Goal: Task Accomplishment & Management: Complete application form

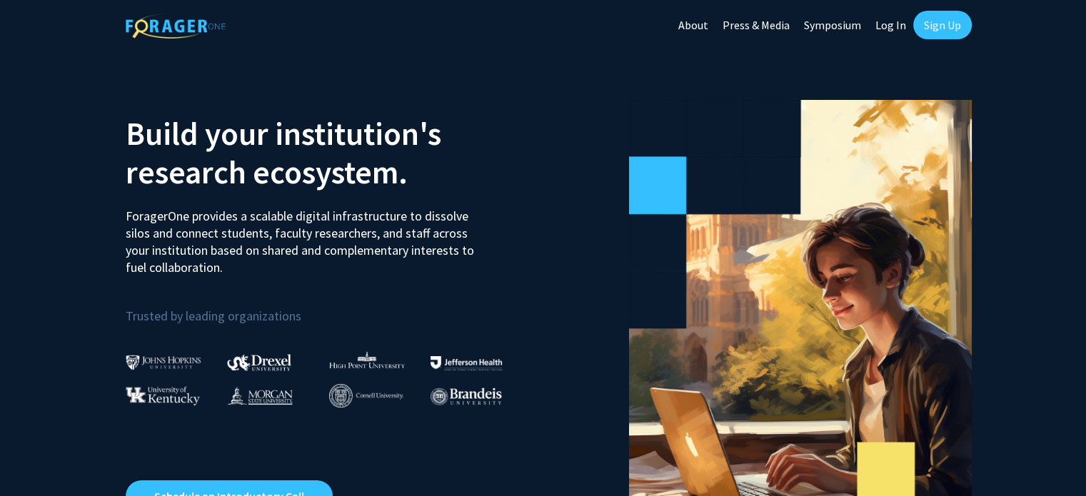
click at [930, 29] on link "Sign Up" at bounding box center [942, 25] width 59 height 29
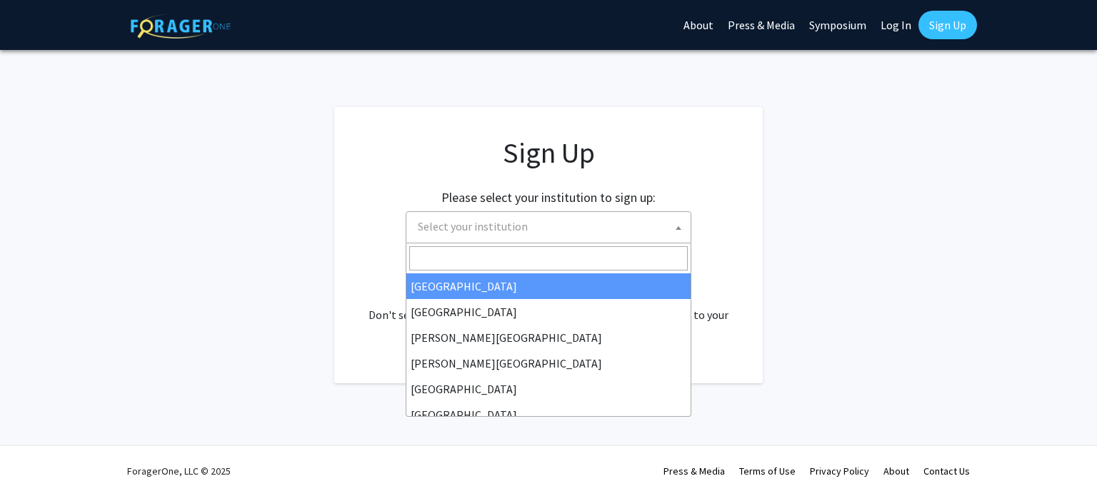
click at [574, 229] on span "Select your institution" at bounding box center [551, 226] width 279 height 29
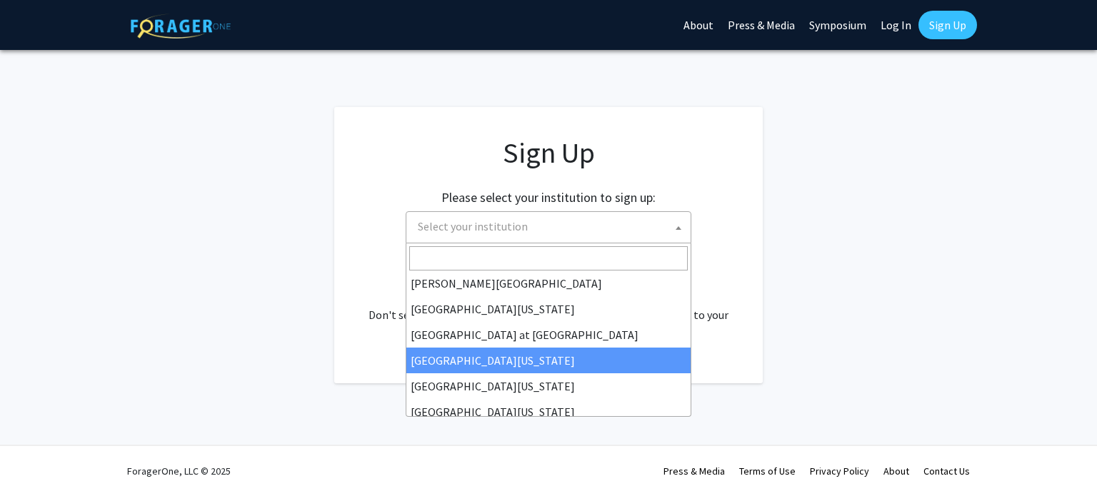
scroll to position [477, 0]
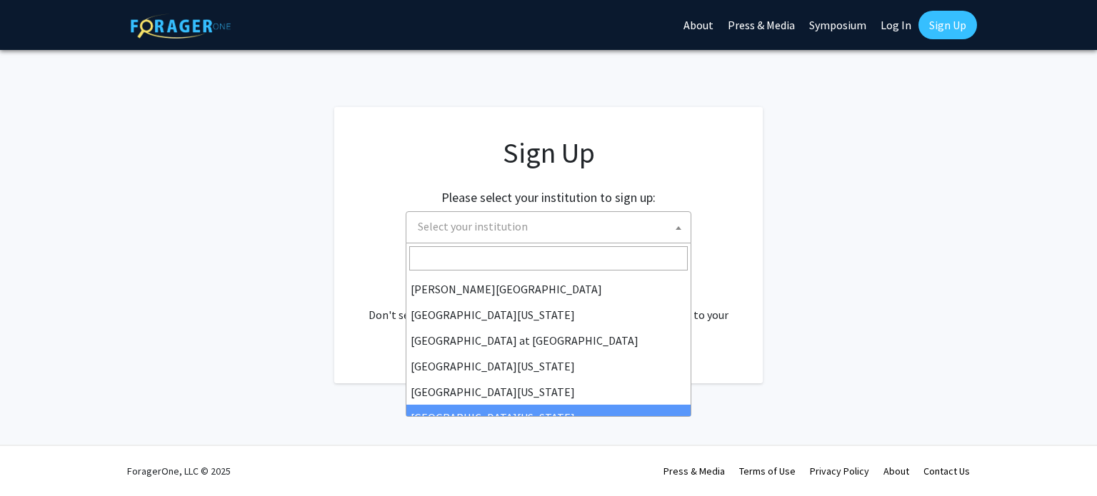
select select "33"
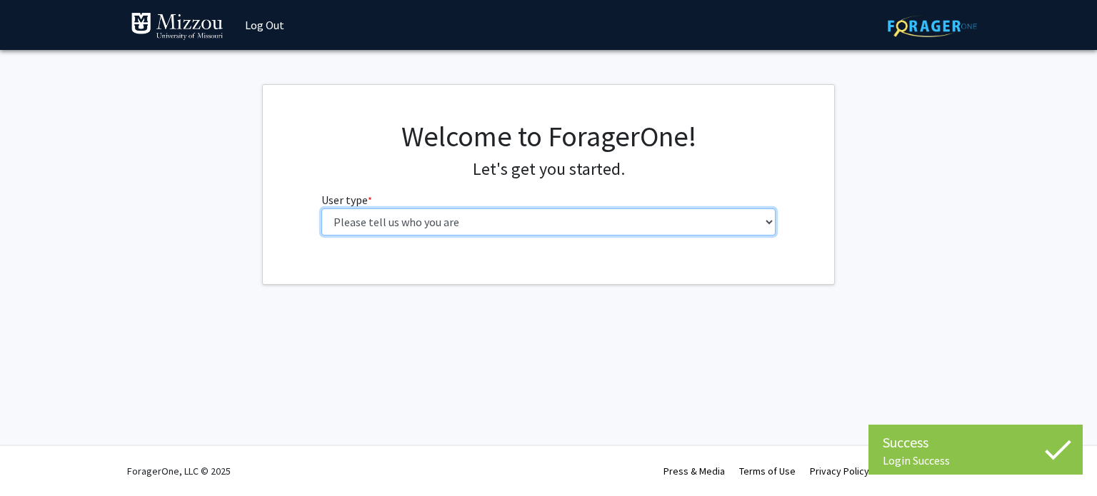
click at [624, 214] on select "Please tell us who you are Undergraduate Student Master's Student Doctoral Cand…" at bounding box center [548, 222] width 455 height 27
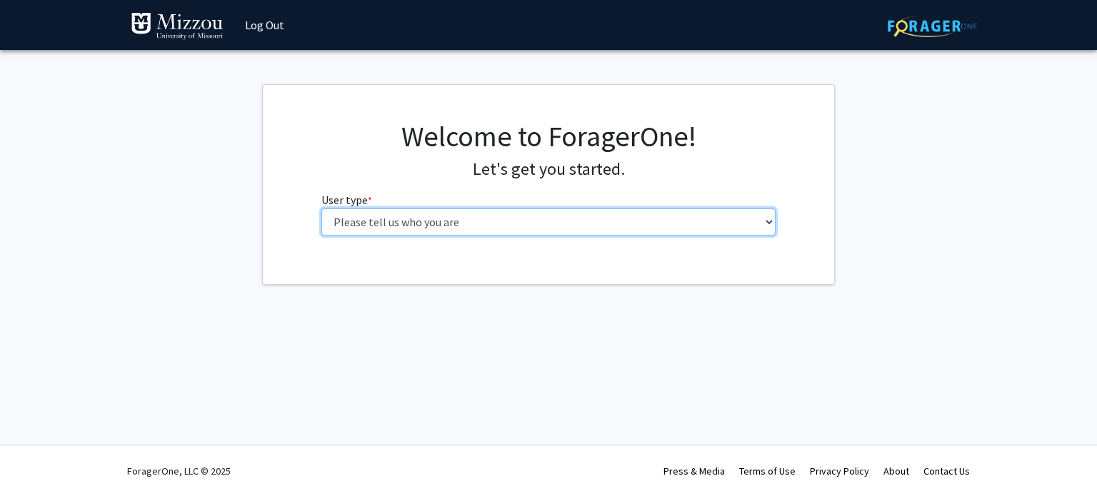
select select "6: adminAssistant"
click at [321, 209] on select "Please tell us who you are Undergraduate Student Master's Student Doctoral Cand…" at bounding box center [548, 222] width 455 height 27
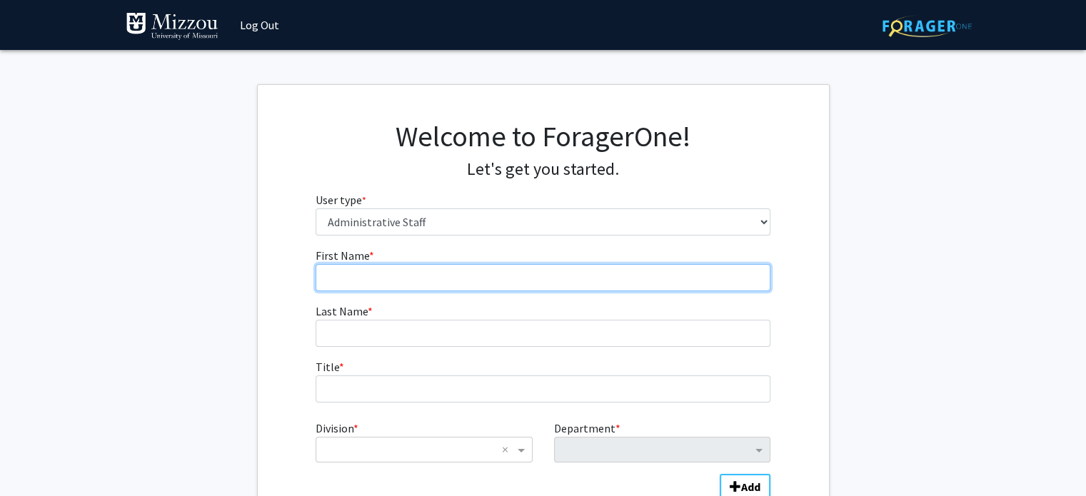
click at [483, 291] on input "First Name * required" at bounding box center [543, 277] width 455 height 27
type input "[PERSON_NAME]"
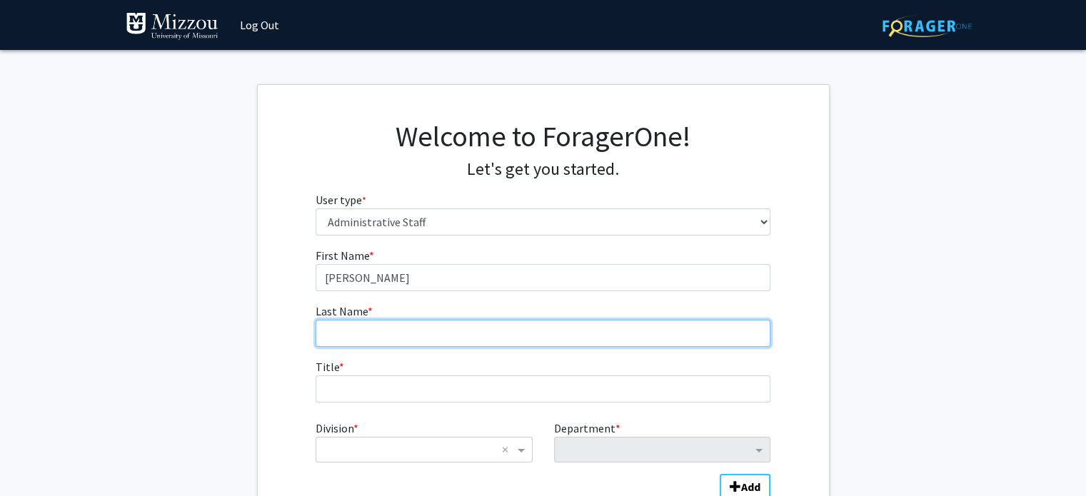
type input "[PERSON_NAME]"
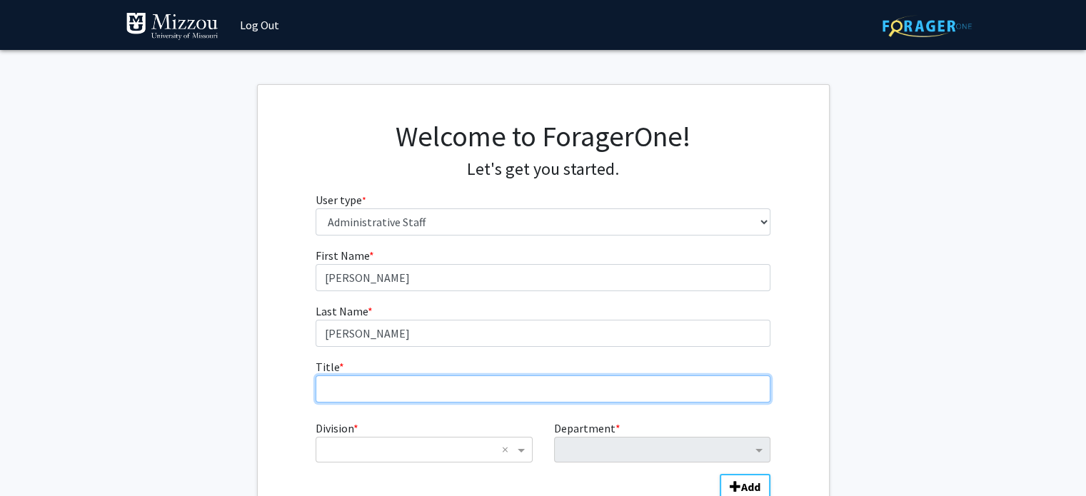
click at [432, 387] on input "Title * required" at bounding box center [543, 389] width 455 height 27
type input "Assistant Director of Academic Advising"
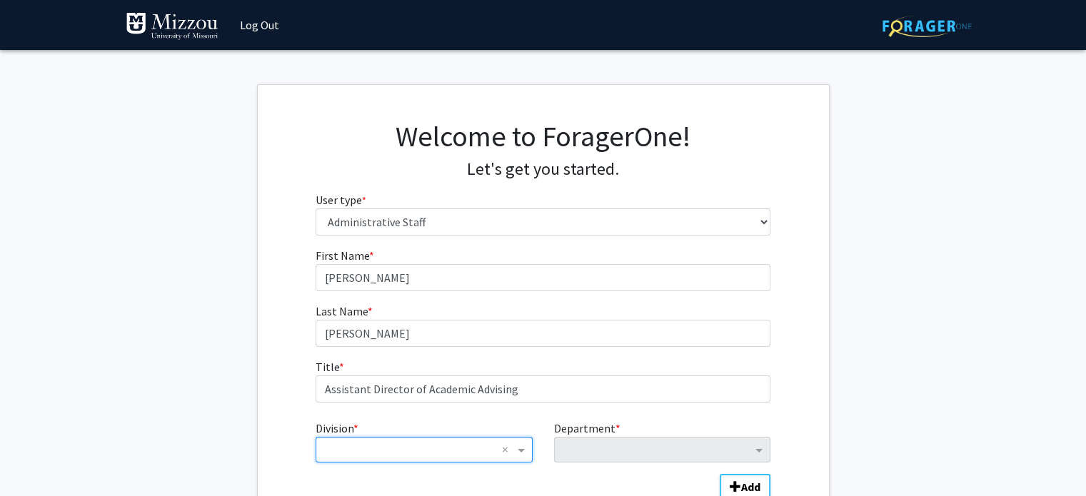
click at [434, 449] on input "Division" at bounding box center [410, 449] width 172 height 17
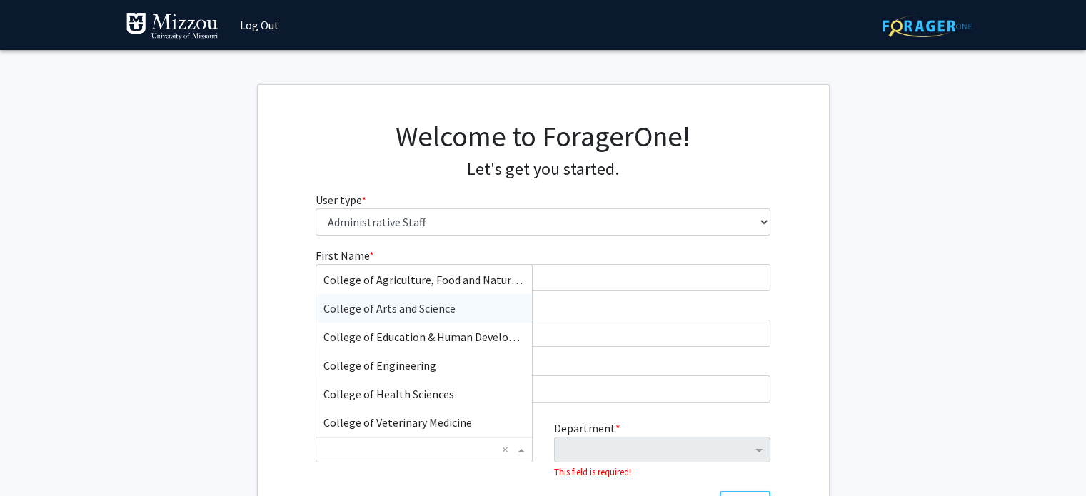
click at [440, 311] on span "College of Arts and Science" at bounding box center [390, 308] width 132 height 14
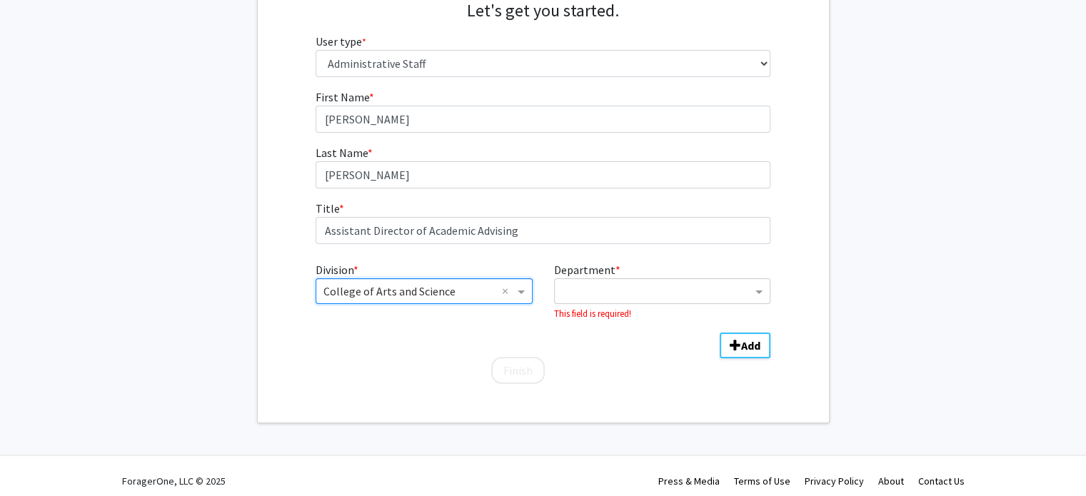
scroll to position [168, 0]
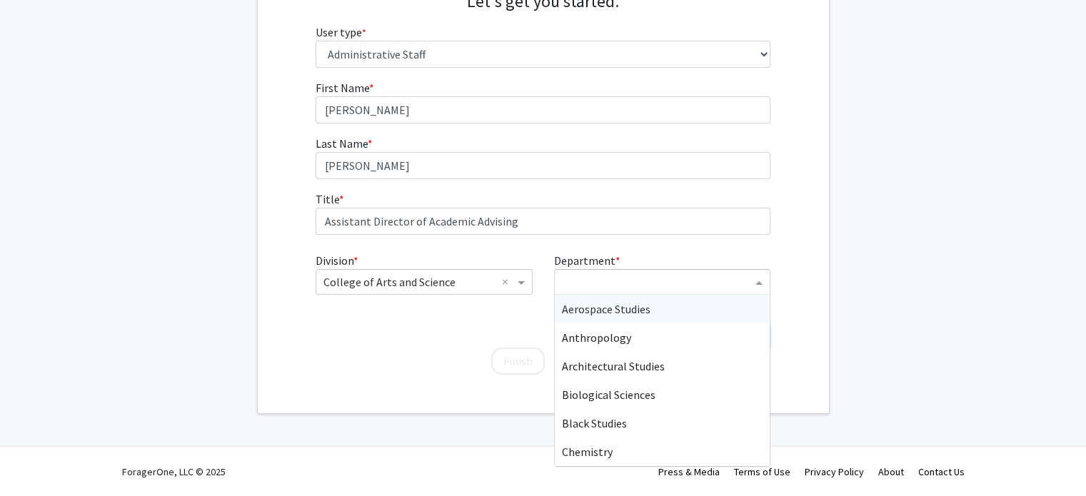
click at [757, 281] on span "Department" at bounding box center [761, 282] width 18 height 17
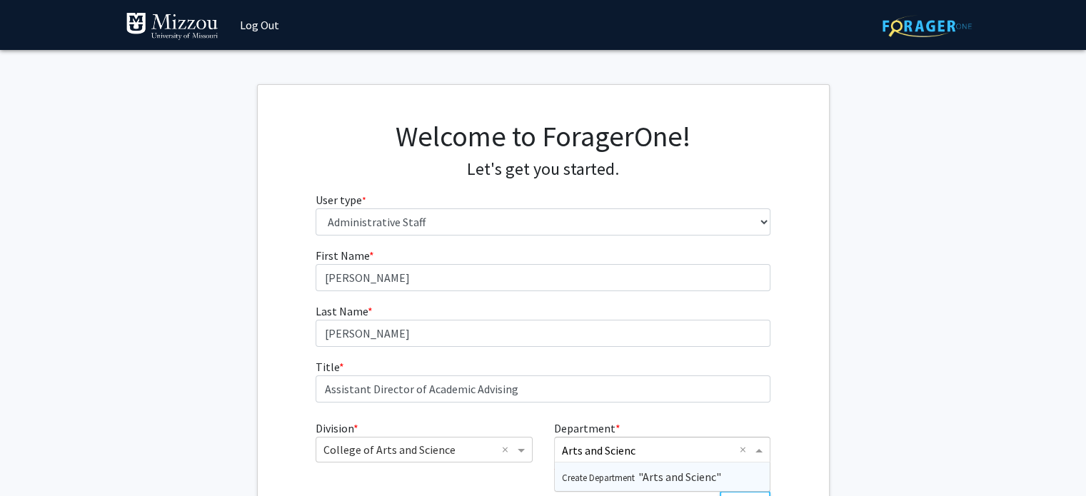
type input "Arts and Science"
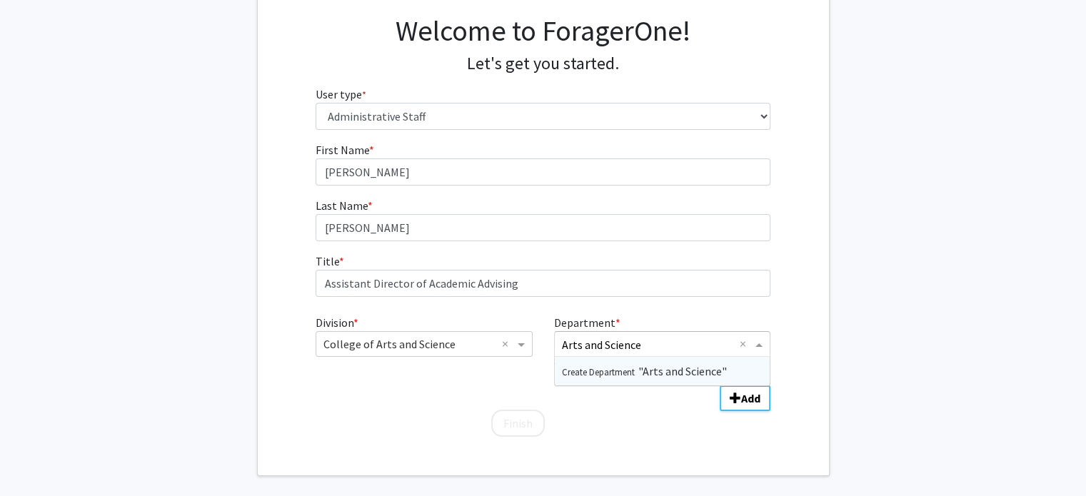
scroll to position [168, 0]
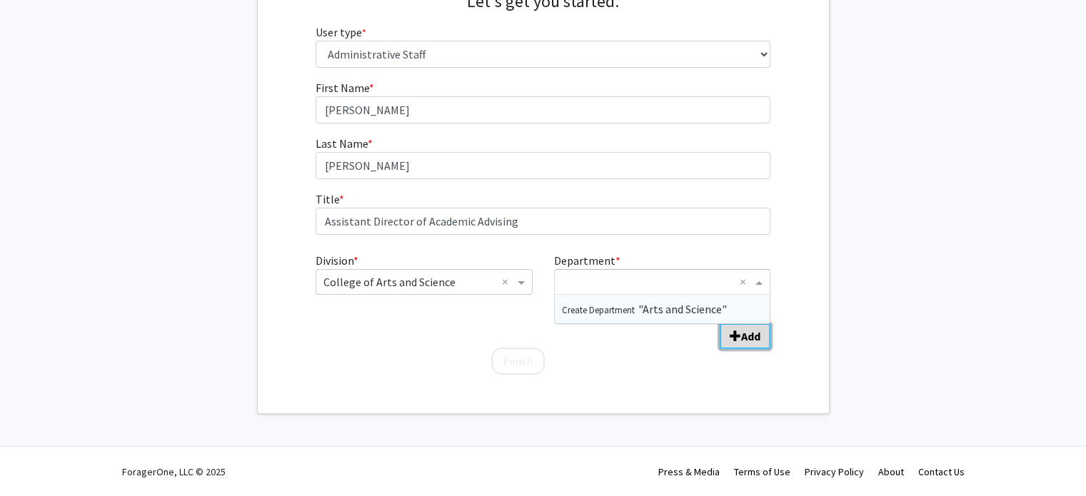
click at [754, 334] on b "Add" at bounding box center [750, 336] width 19 height 14
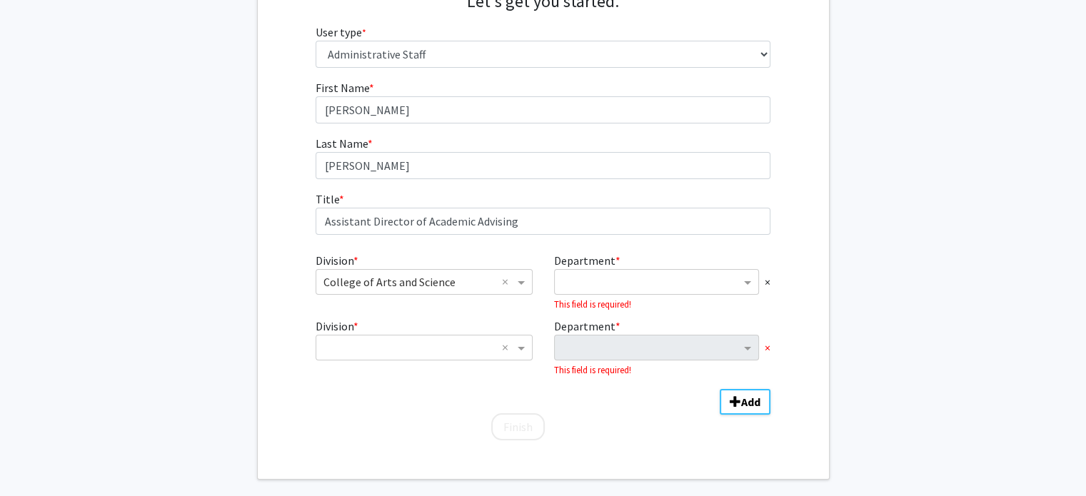
click at [766, 348] on span "×" at bounding box center [768, 347] width 6 height 17
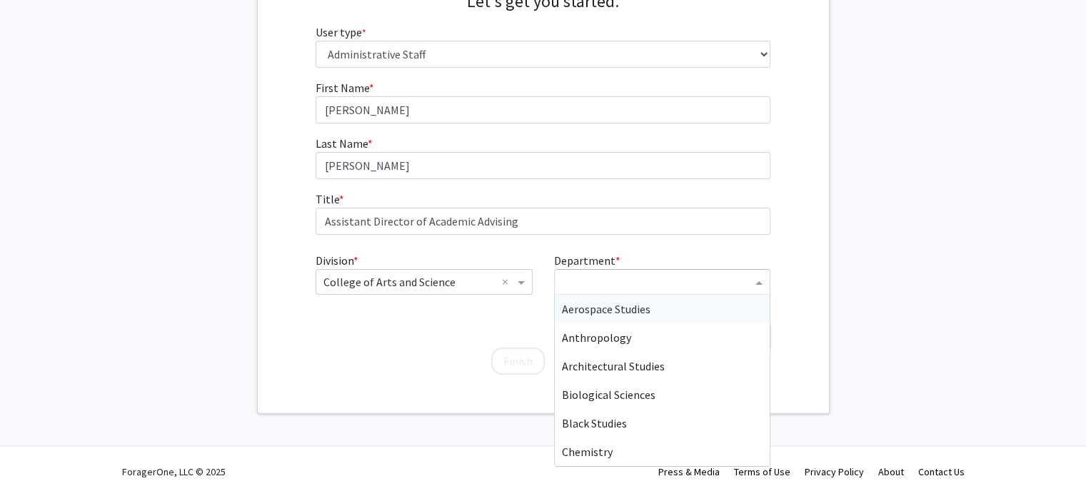
click at [691, 278] on input "Department" at bounding box center [657, 282] width 190 height 17
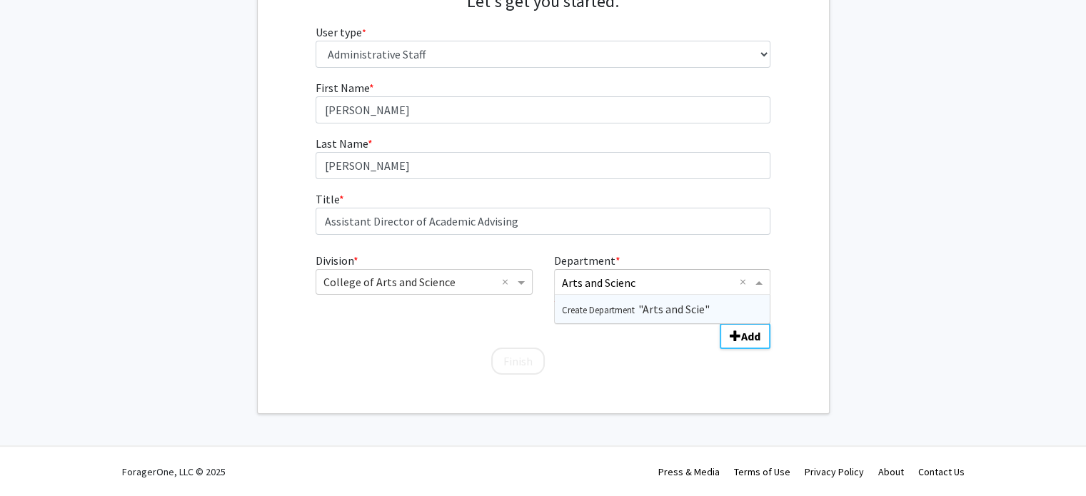
type input "Arts and Science"
click at [636, 282] on input "Arts and Science" at bounding box center [651, 282] width 178 height 17
click at [809, 241] on div "First Name * required [PERSON_NAME] Last Name * required [PERSON_NAME] Title * …" at bounding box center [543, 227] width 571 height 297
click at [756, 284] on span "Department" at bounding box center [761, 282] width 18 height 17
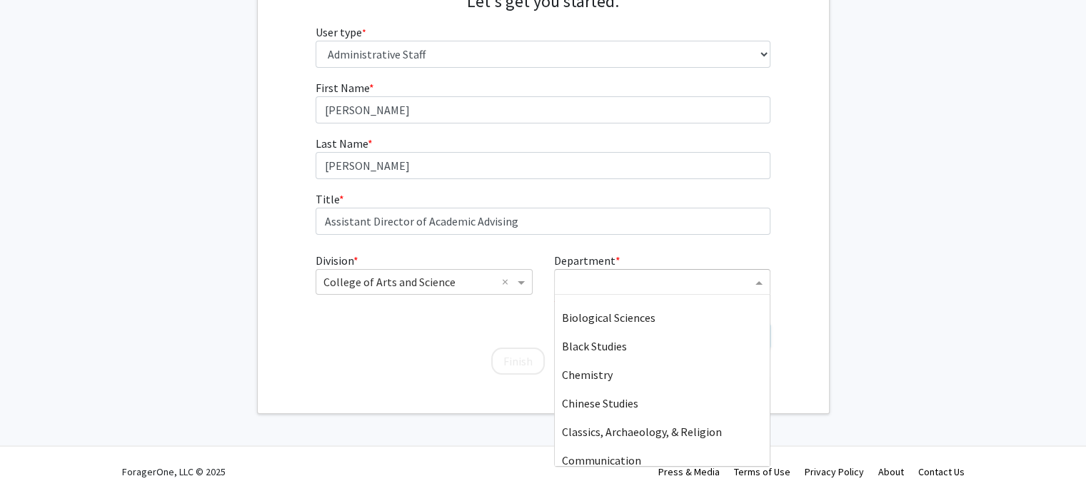
scroll to position [0, 0]
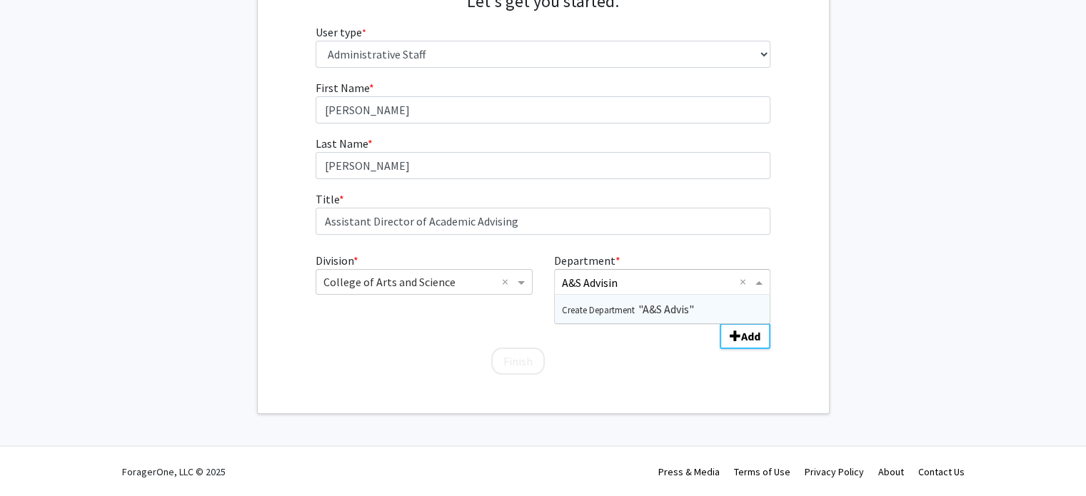
type input "A&S Advising"
click at [657, 366] on div "First Name * required [PERSON_NAME] Last Name * required [PERSON_NAME] Title * …" at bounding box center [543, 227] width 476 height 297
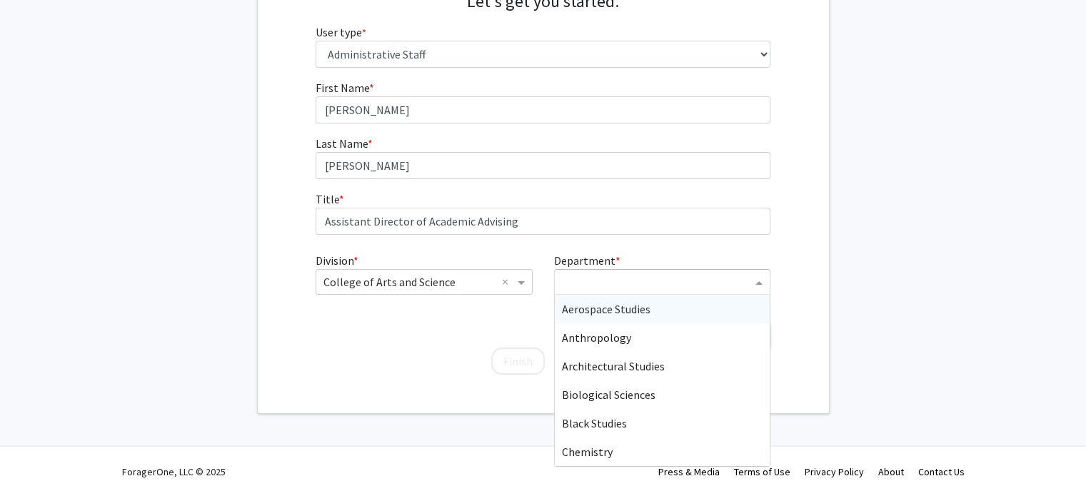
click at [636, 279] on input "Department" at bounding box center [657, 282] width 190 height 17
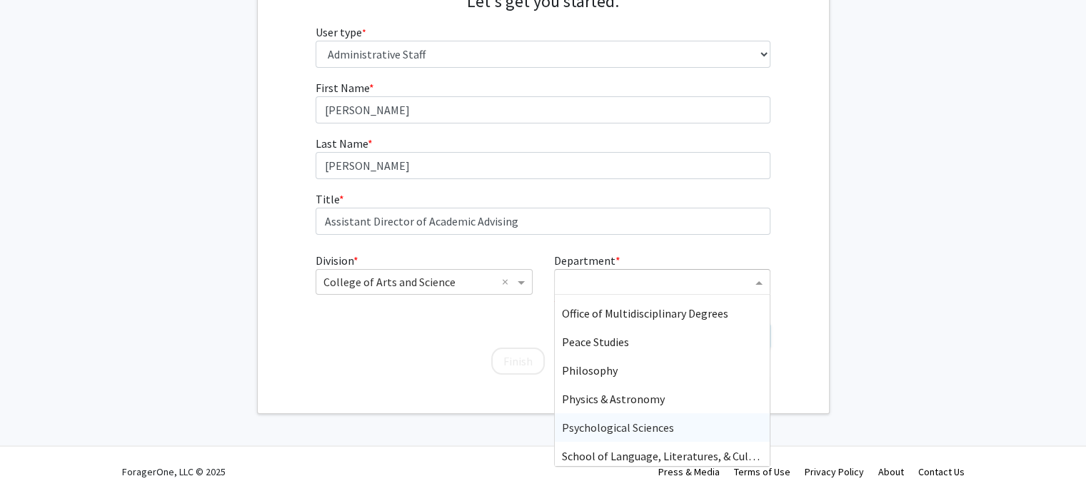
scroll to position [614, 0]
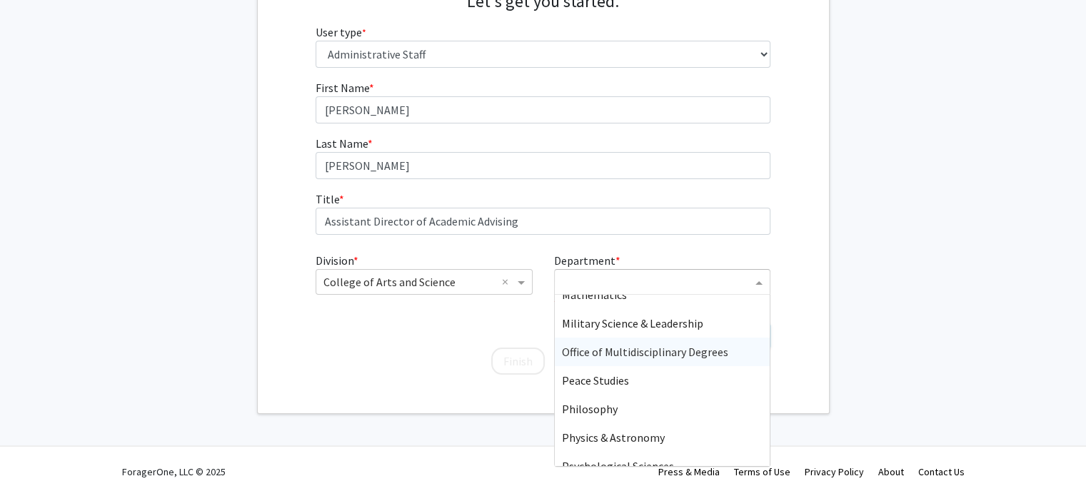
click at [817, 178] on div "First Name * required [PERSON_NAME] Last Name * required [PERSON_NAME] Title * …" at bounding box center [543, 227] width 571 height 297
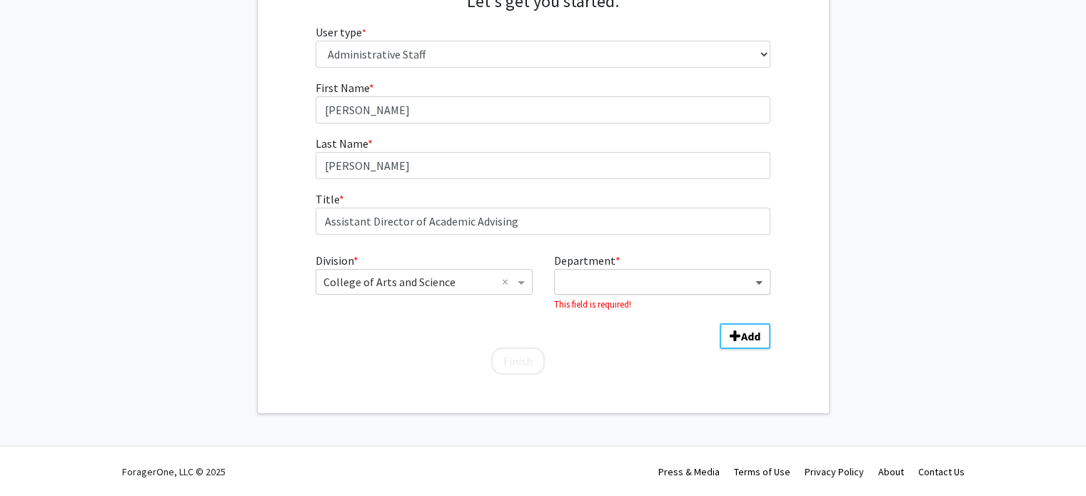
click at [756, 285] on span "Department" at bounding box center [761, 282] width 18 height 17
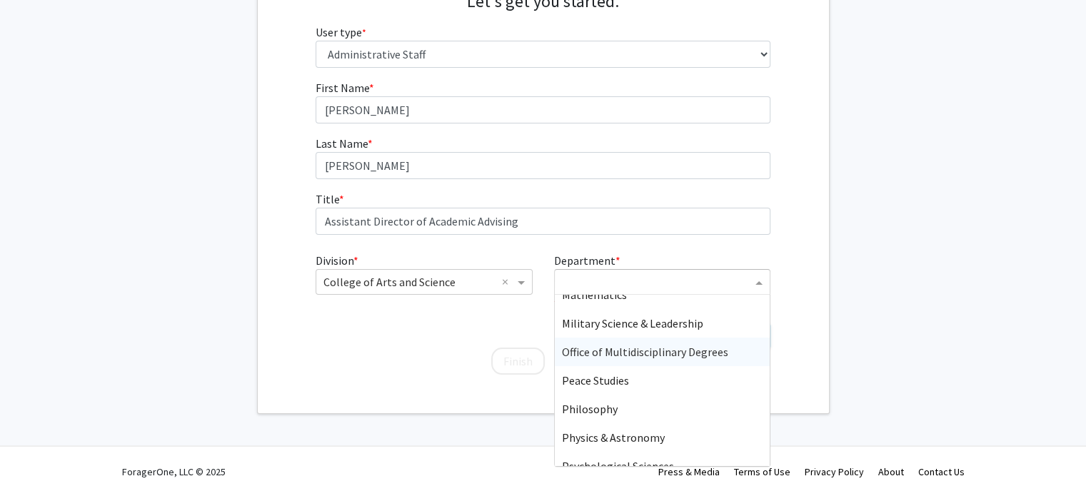
click at [692, 351] on span "Office of Multidisciplinary Degrees" at bounding box center [645, 352] width 166 height 14
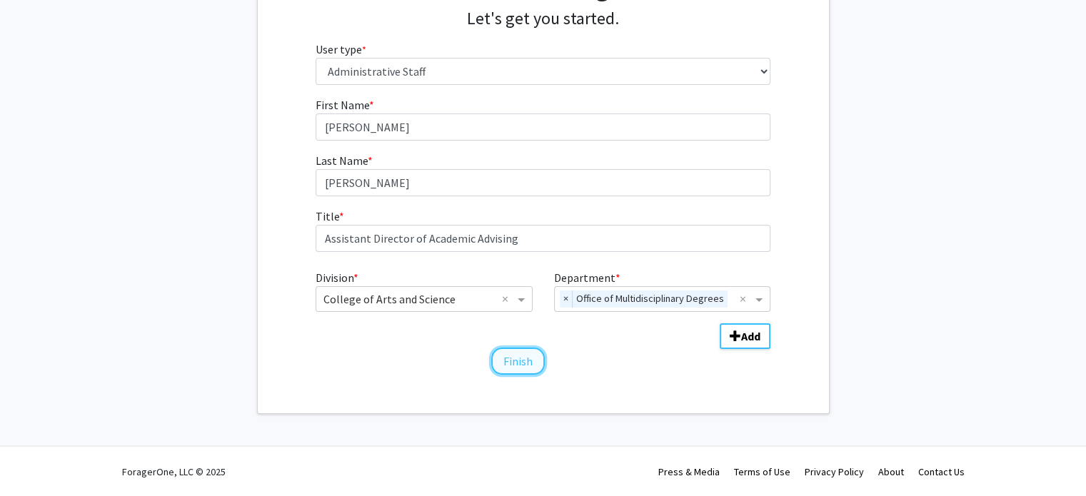
click at [524, 362] on button "Finish" at bounding box center [518, 361] width 54 height 27
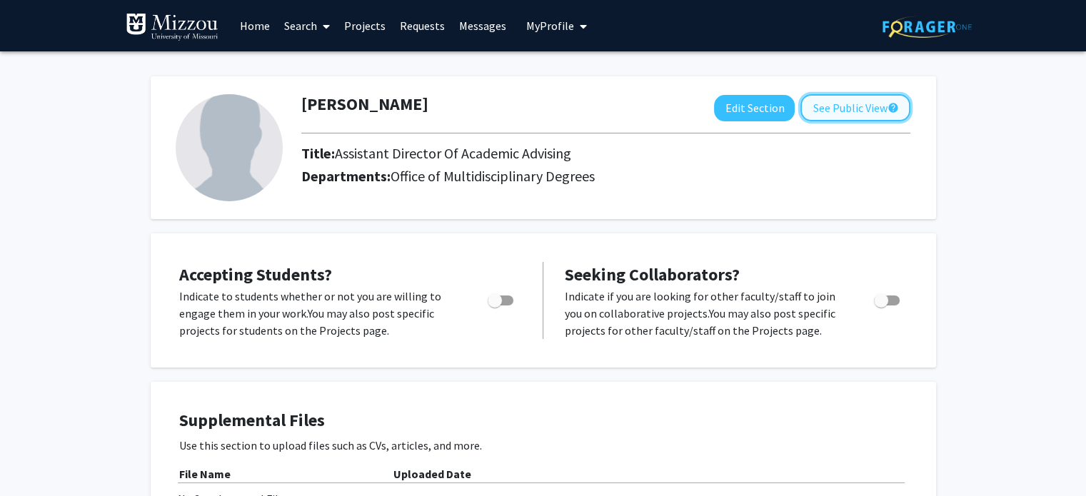
click at [857, 107] on button "See Public View help" at bounding box center [856, 107] width 110 height 27
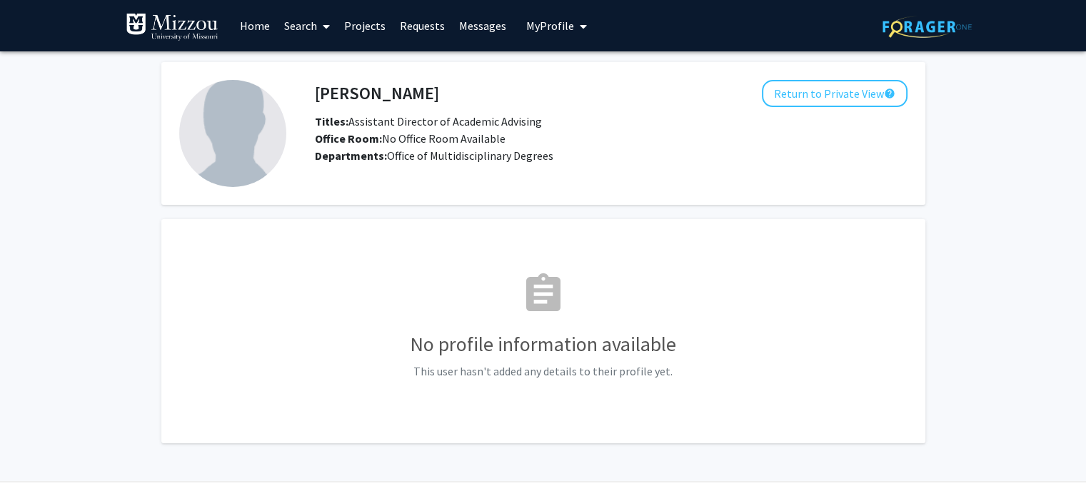
click at [569, 31] on span "My Profile" at bounding box center [550, 26] width 48 height 14
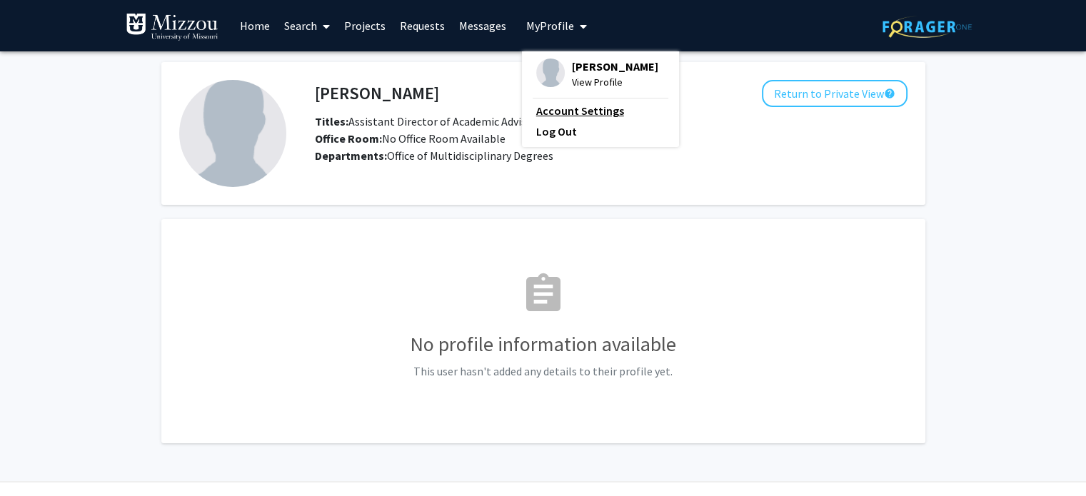
click at [580, 116] on link "Account Settings" at bounding box center [600, 110] width 129 height 17
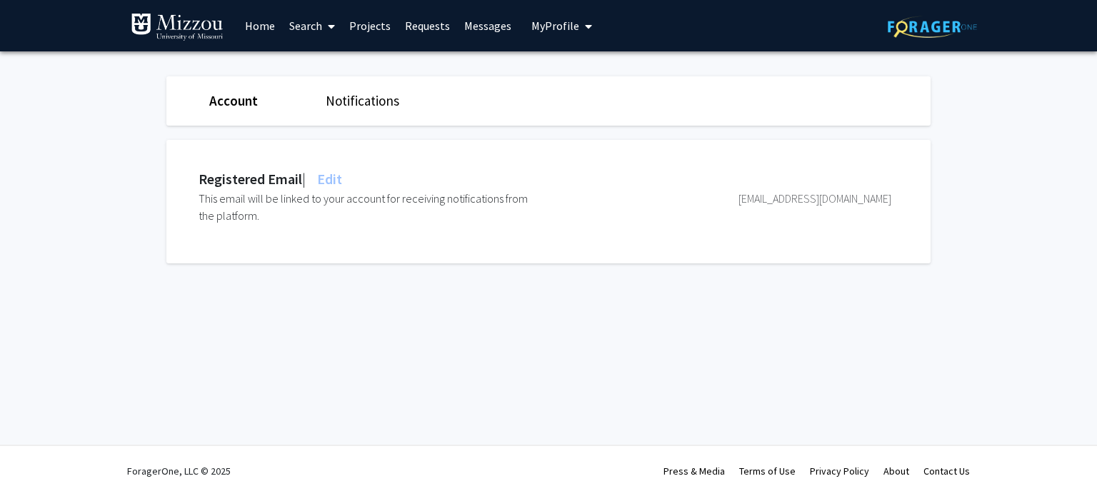
click at [585, 24] on icon "My profile dropdown to access profile and logout" at bounding box center [588, 26] width 7 height 11
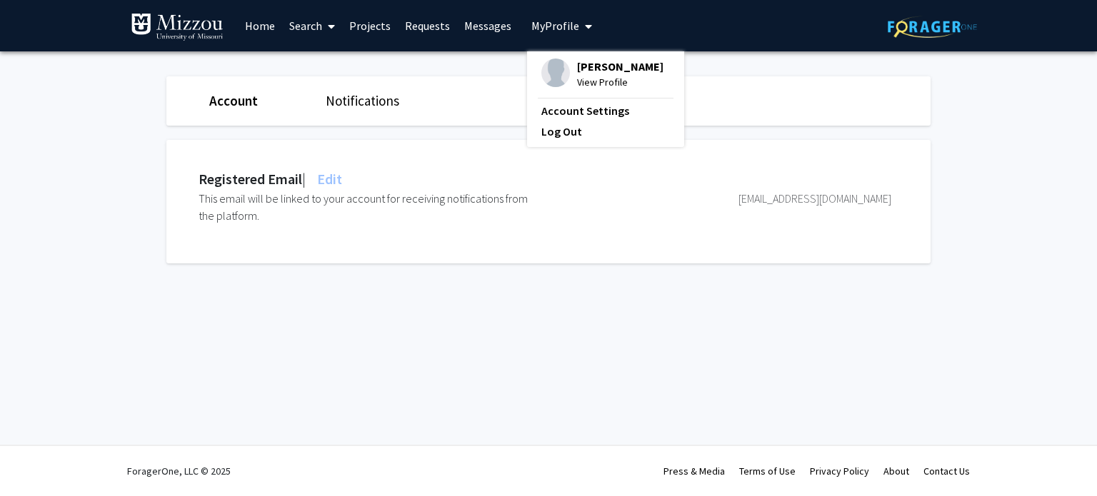
click at [599, 81] on span "View Profile" at bounding box center [620, 82] width 86 height 16
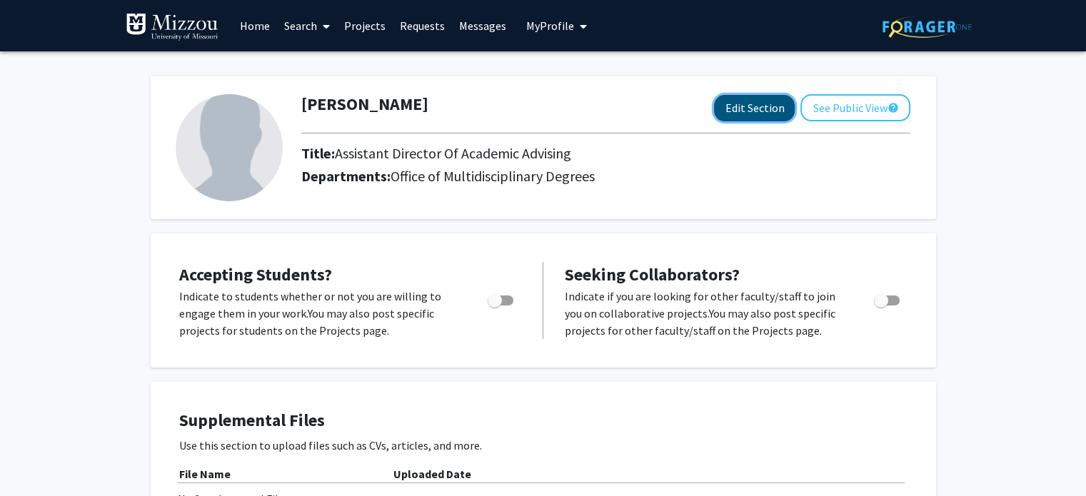
click at [744, 98] on button "Edit Section" at bounding box center [754, 108] width 81 height 26
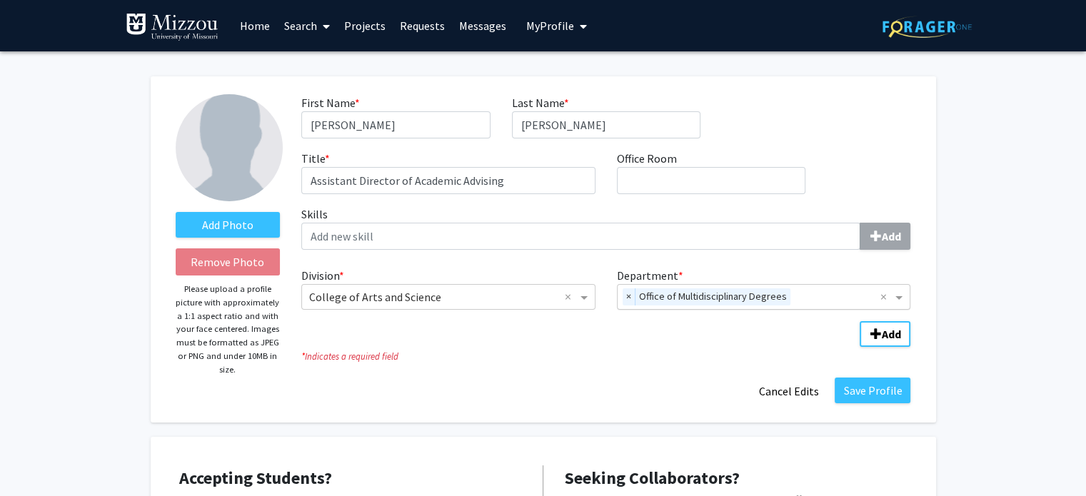
click at [879, 296] on input "Department" at bounding box center [838, 297] width 84 height 17
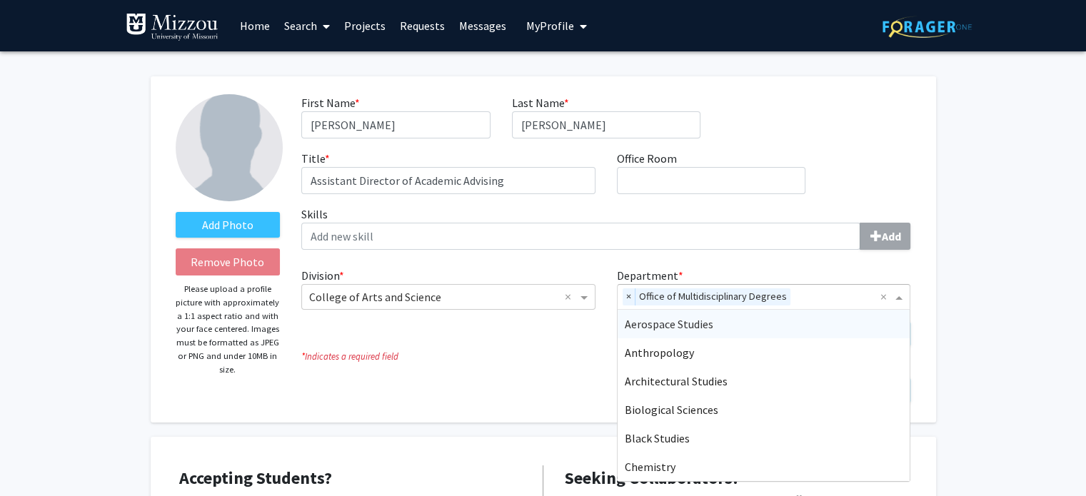
click at [801, 269] on div "Department * × Office of Multidisciplinary Degrees × Aerospace Studies Anthropo…" at bounding box center [764, 288] width 316 height 43
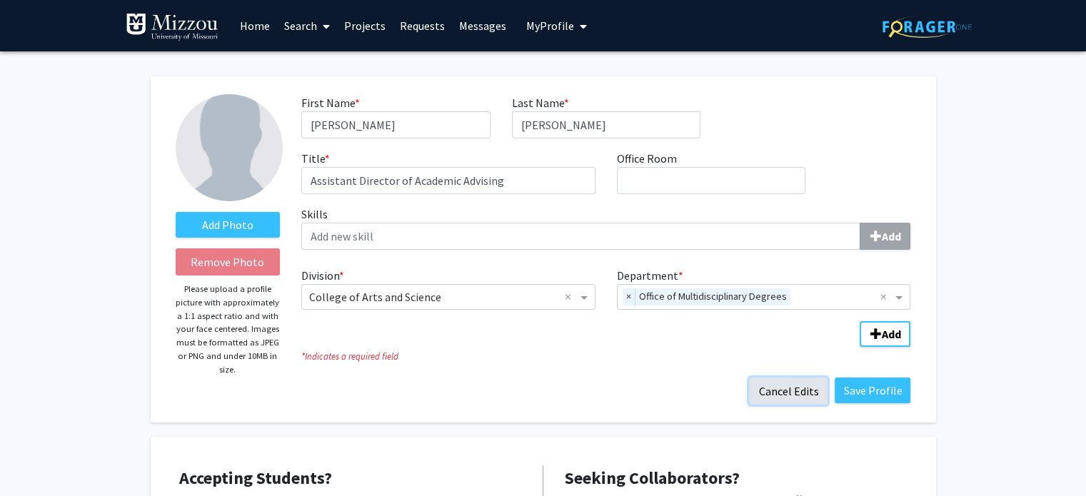
click at [804, 391] on button "Cancel Edits" at bounding box center [788, 391] width 79 height 27
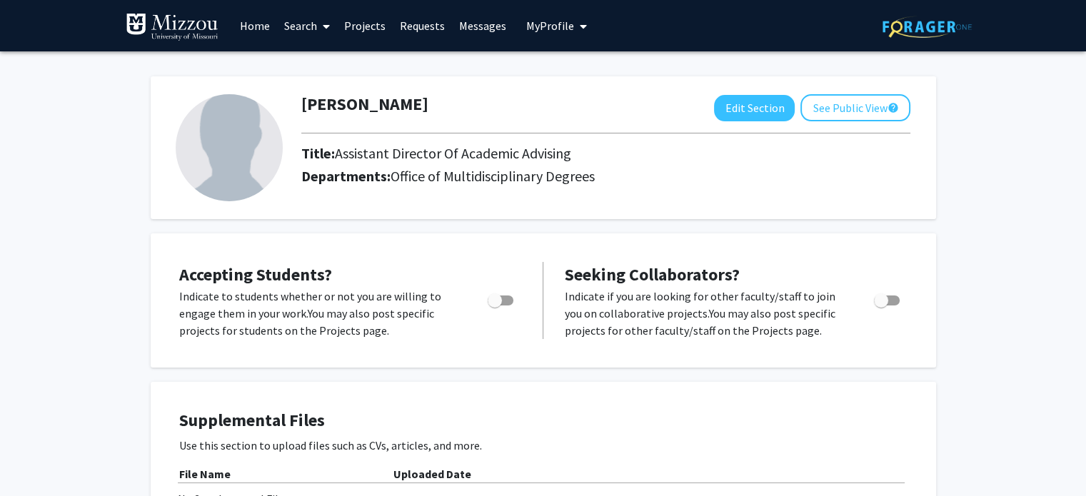
click at [300, 21] on link "Search" at bounding box center [307, 26] width 60 height 50
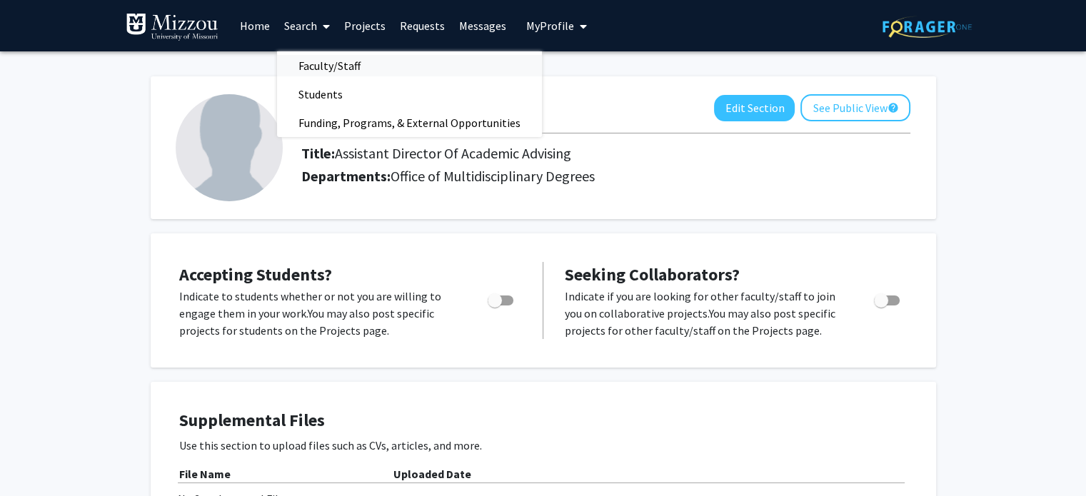
click at [335, 59] on span "Faculty/Staff" at bounding box center [329, 65] width 105 height 29
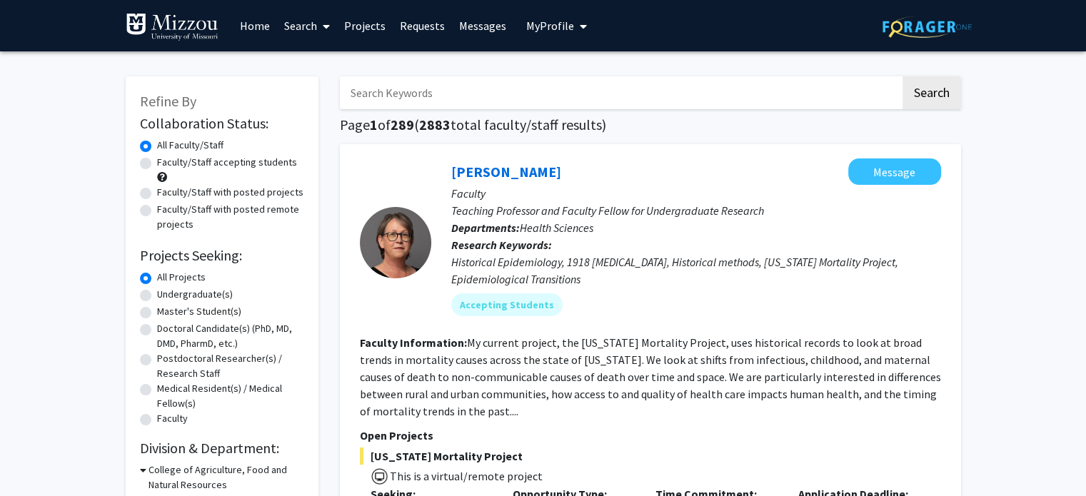
click at [402, 101] on input "Search Keywords" at bounding box center [620, 92] width 561 height 33
type input "health humanities"
click at [903, 76] on button "Search" at bounding box center [932, 92] width 59 height 33
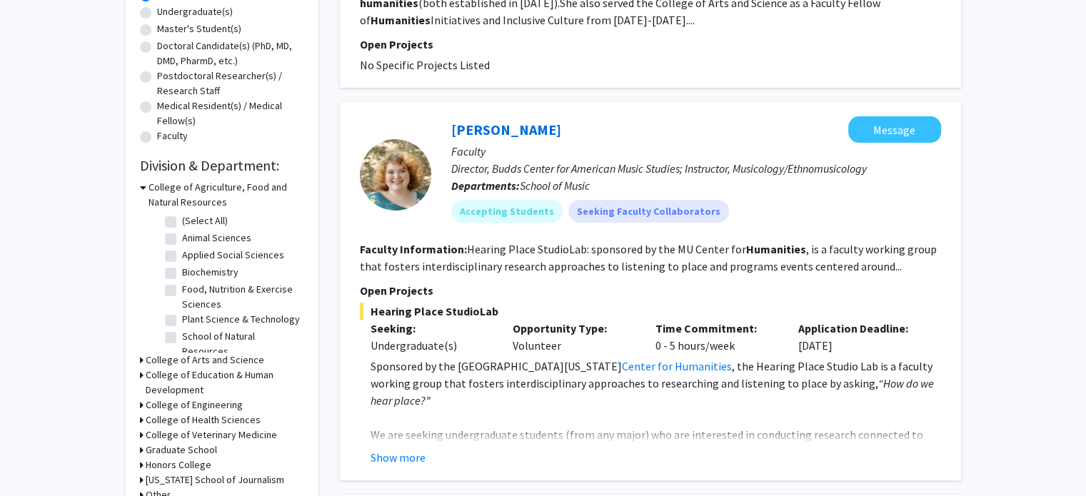
scroll to position [283, 0]
click at [143, 186] on icon at bounding box center [143, 187] width 6 height 15
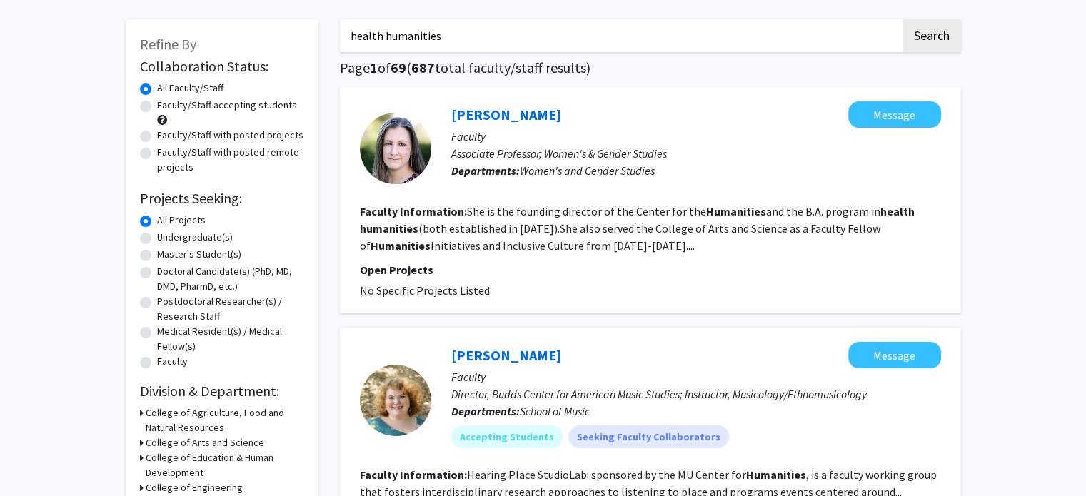
scroll to position [0, 0]
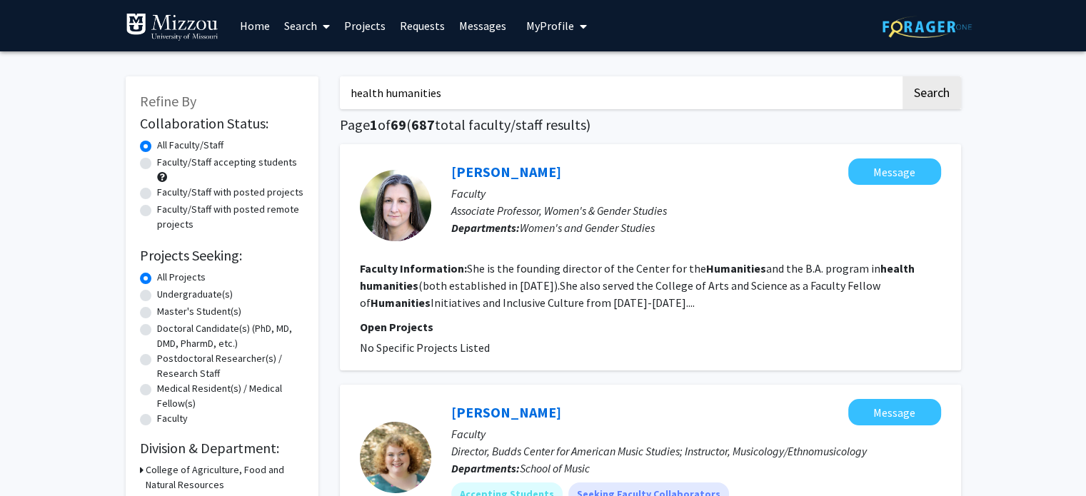
drag, startPoint x: 449, startPoint y: 93, endPoint x: 336, endPoint y: 87, distance: 113.0
type input "[PERSON_NAME]"
click at [918, 95] on button "Search" at bounding box center [932, 92] width 59 height 33
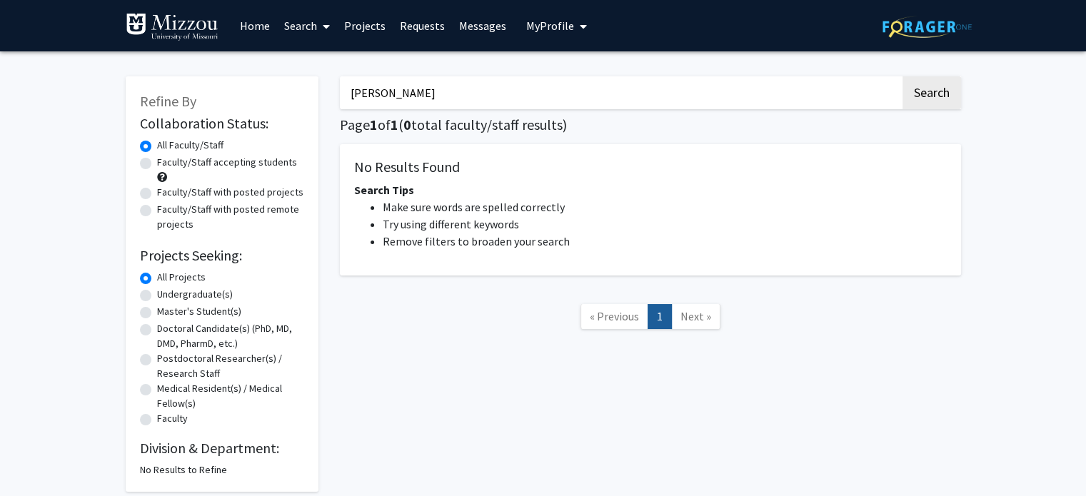
drag, startPoint x: 400, startPoint y: 91, endPoint x: 282, endPoint y: 77, distance: 118.7
click at [282, 77] on div "Refine By Collaboration Status: Collaboration Status All Faculty/Staff Collabor…" at bounding box center [543, 277] width 857 height 430
click at [366, 27] on link "Projects" at bounding box center [365, 26] width 56 height 50
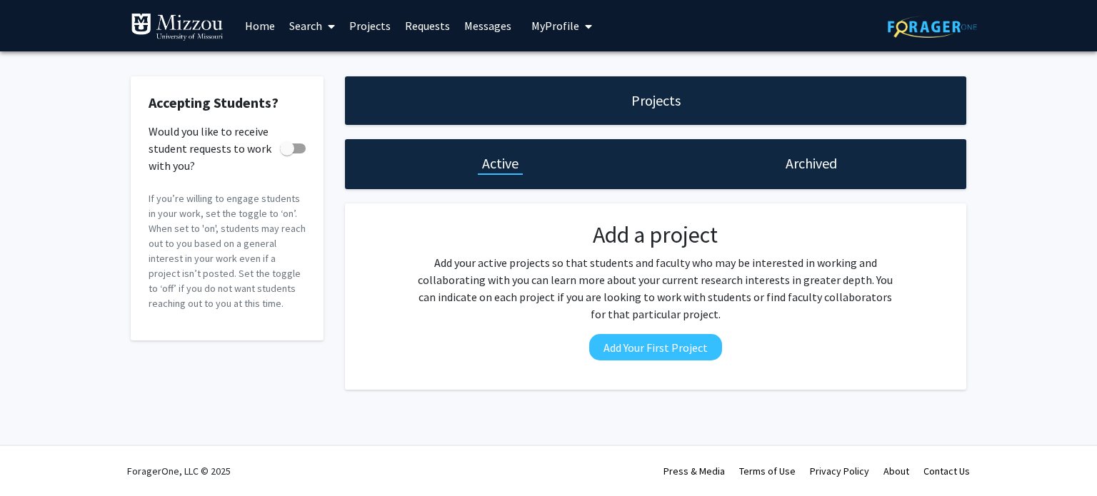
click at [306, 28] on link "Search" at bounding box center [312, 26] width 60 height 50
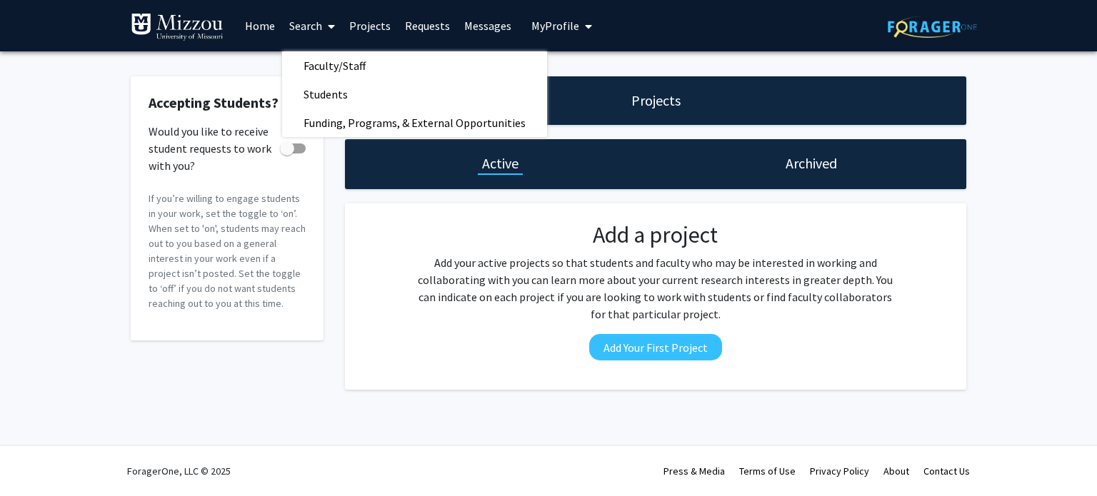
click at [263, 28] on link "Home" at bounding box center [260, 26] width 44 height 50
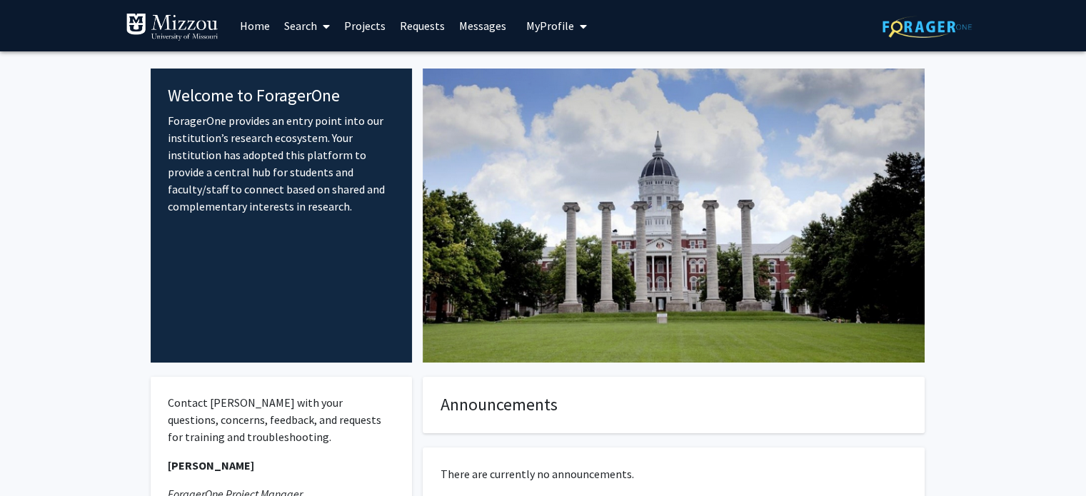
click at [369, 25] on link "Projects" at bounding box center [365, 26] width 56 height 50
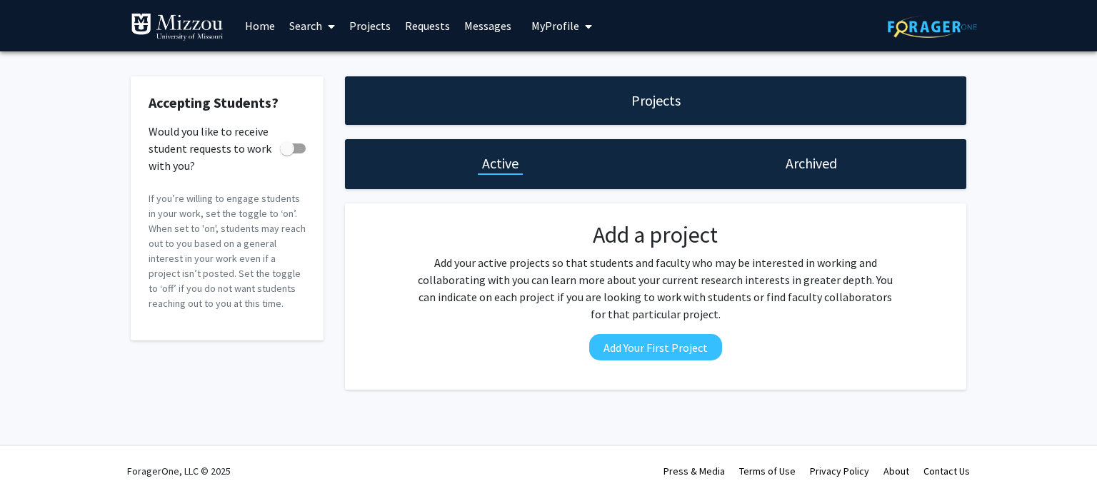
click at [434, 28] on link "Requests" at bounding box center [427, 26] width 59 height 50
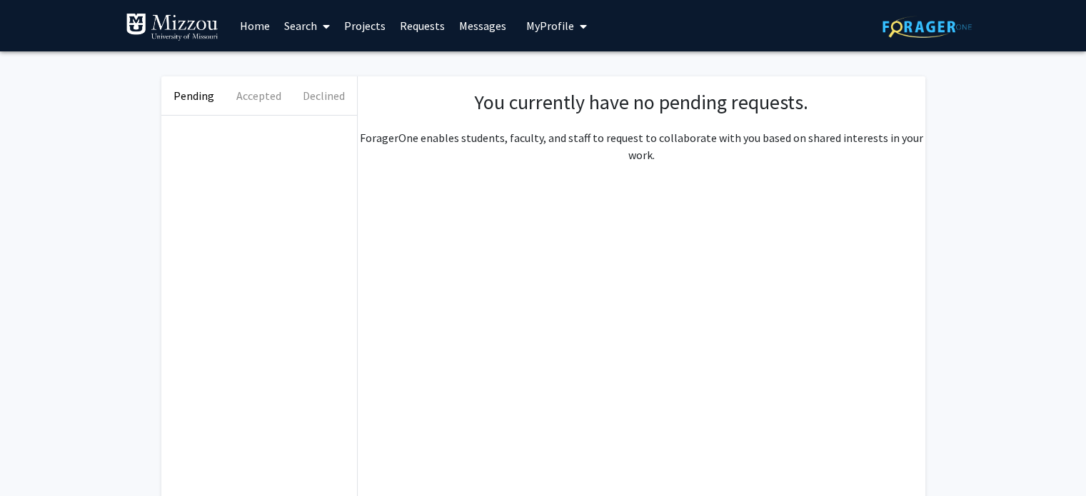
click at [502, 22] on link "Messages" at bounding box center [482, 26] width 61 height 50
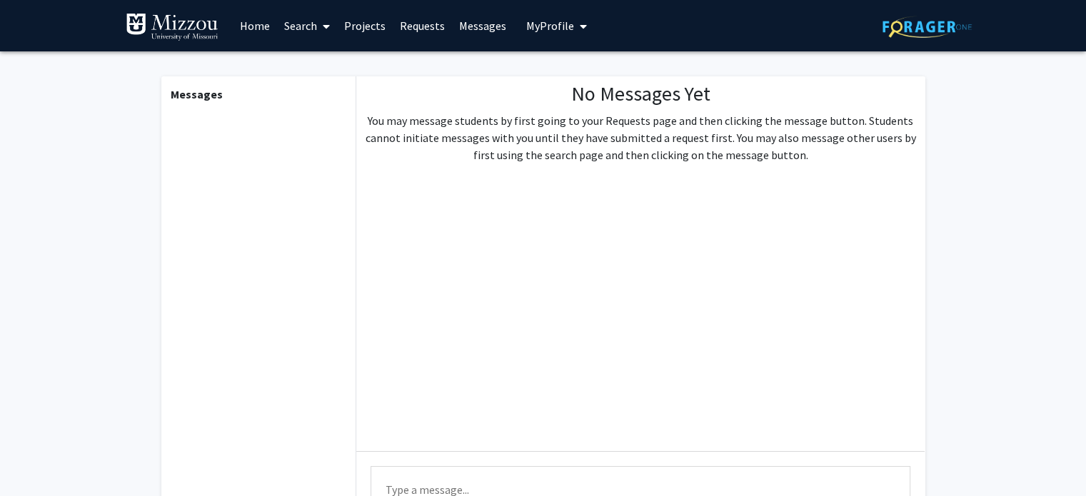
click at [542, 27] on span "My Profile" at bounding box center [550, 26] width 48 height 14
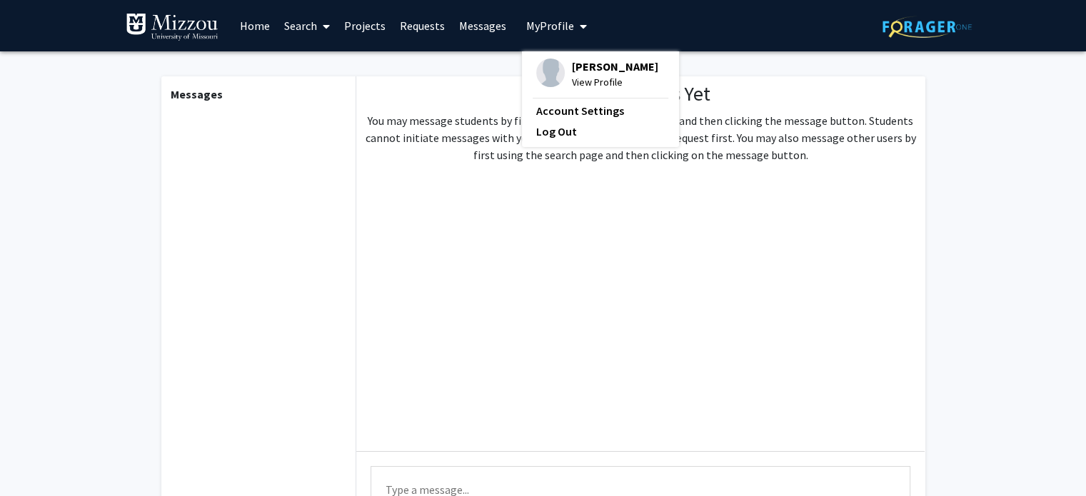
click at [309, 28] on link "Search" at bounding box center [307, 26] width 60 height 50
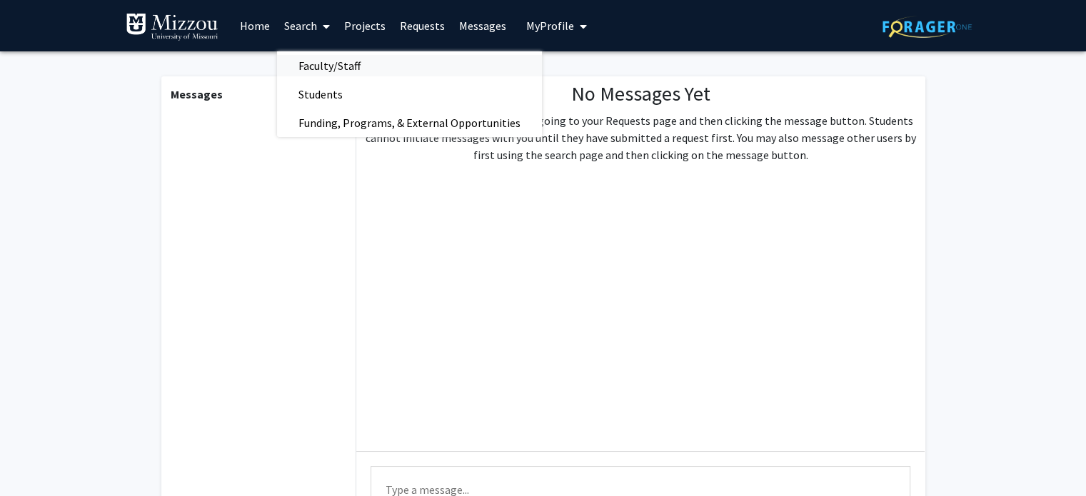
click at [321, 75] on span "Faculty/Staff" at bounding box center [329, 65] width 105 height 29
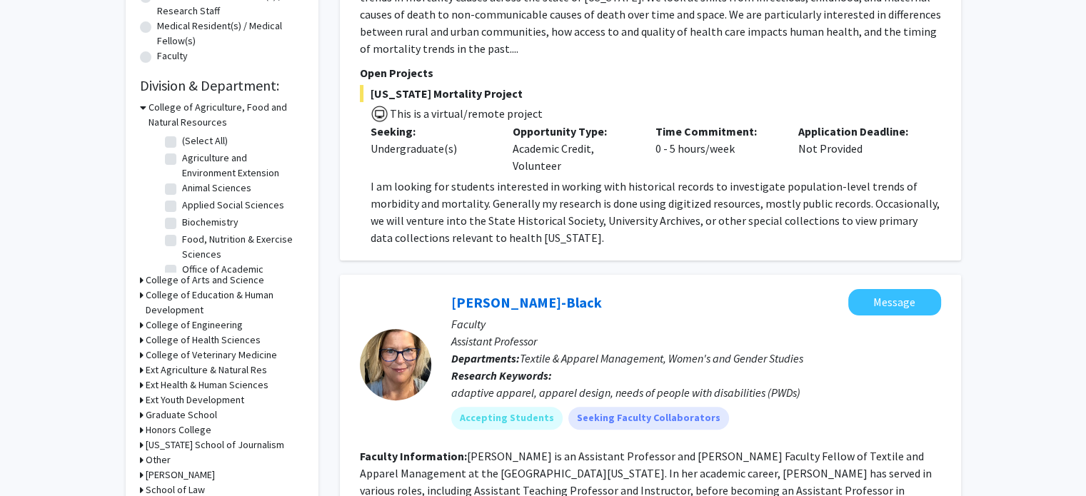
scroll to position [437, 0]
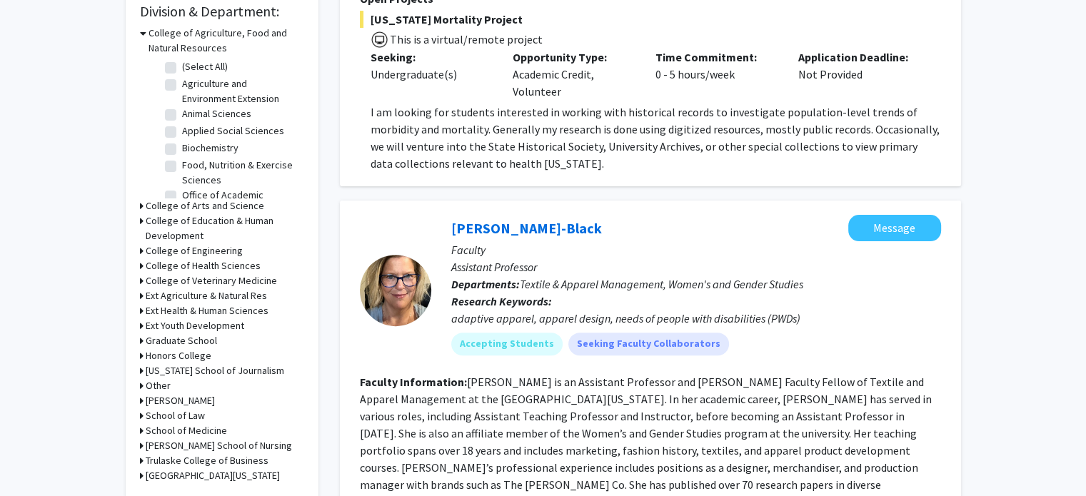
click at [146, 34] on div "College of Agriculture, Food and Natural Resources" at bounding box center [222, 41] width 164 height 30
click at [141, 32] on icon at bounding box center [143, 33] width 6 height 15
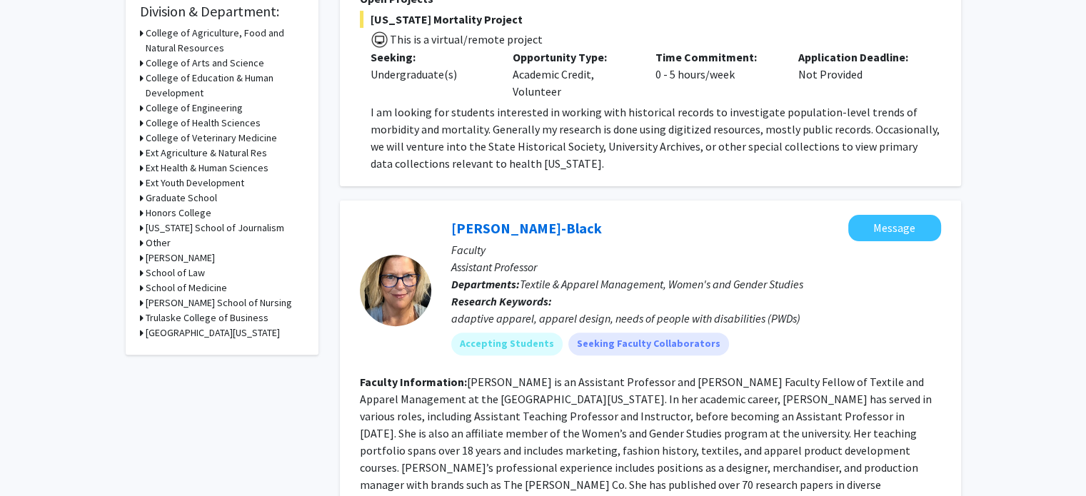
click at [140, 62] on icon at bounding box center [142, 63] width 4 height 15
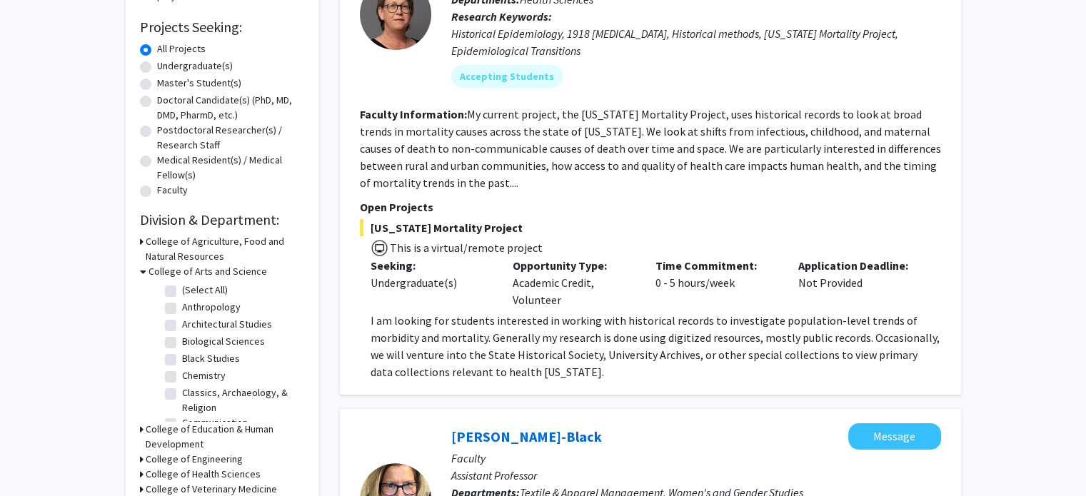
scroll to position [226, 0]
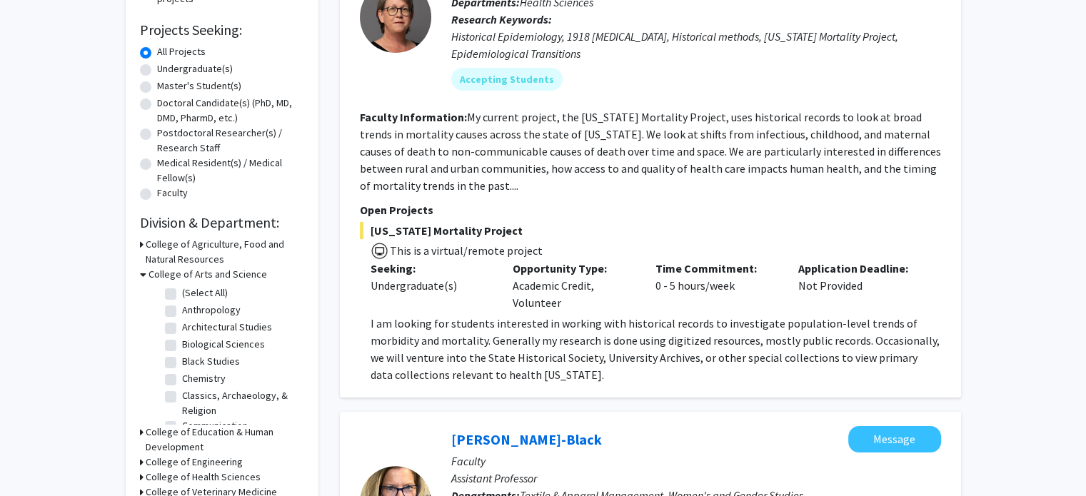
click at [141, 273] on icon at bounding box center [143, 274] width 6 height 15
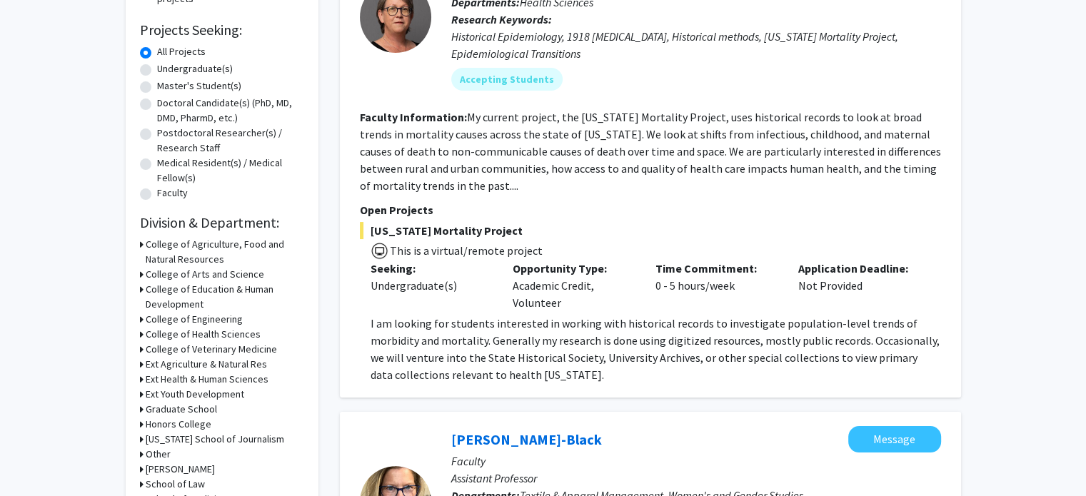
scroll to position [0, 0]
